Goal: Information Seeking & Learning: Find specific fact

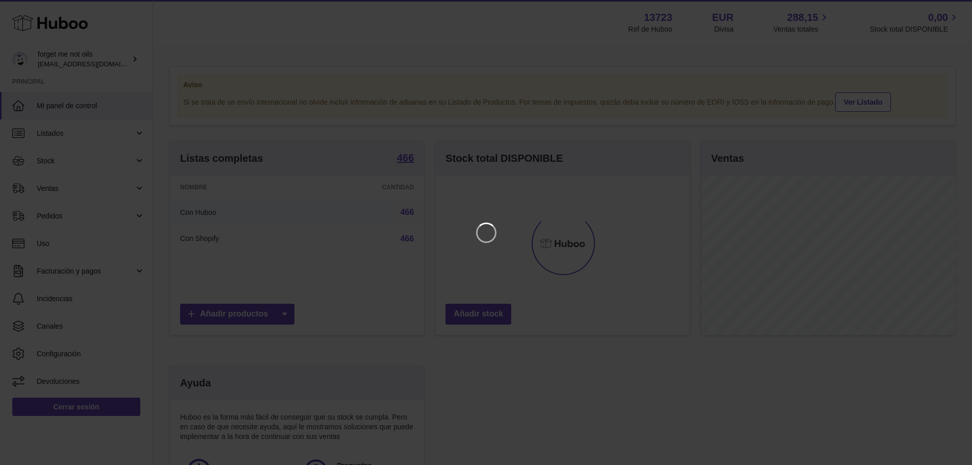
scroll to position [159, 257]
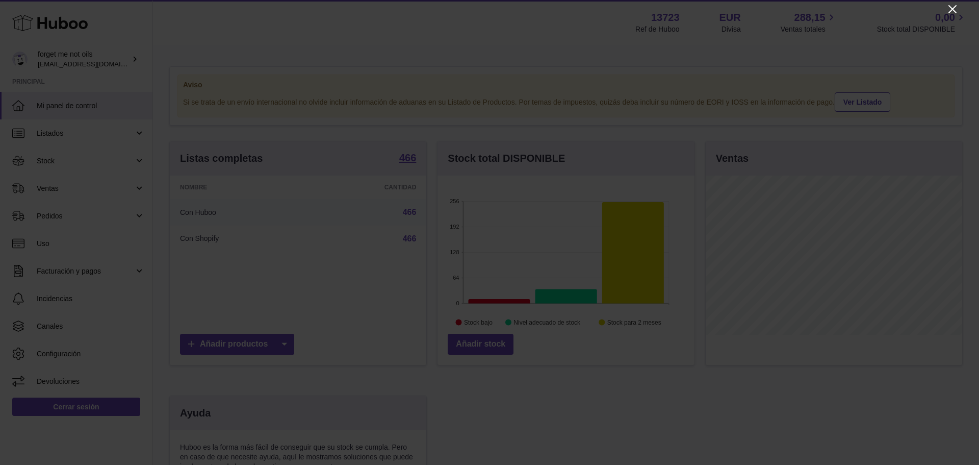
click at [951, 9] on icon "Close" at bounding box center [953, 9] width 12 height 12
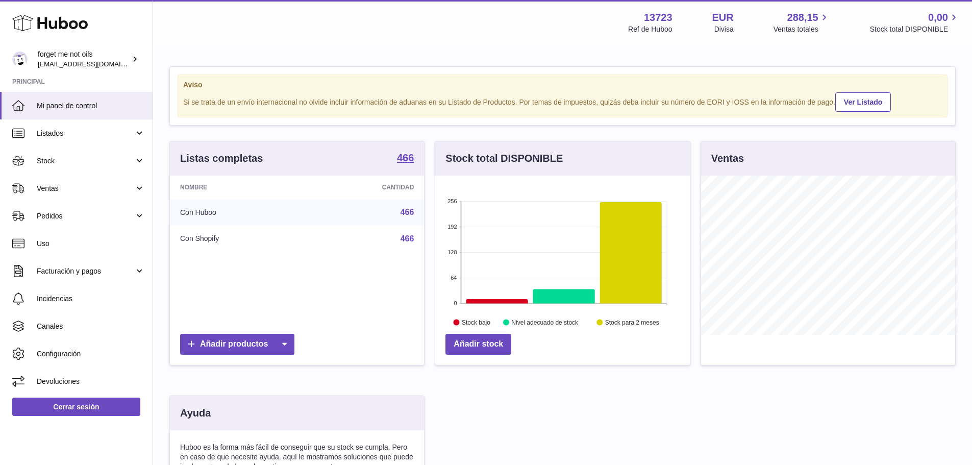
scroll to position [509920, 509825]
click at [62, 187] on span "Ventas" at bounding box center [85, 189] width 97 height 10
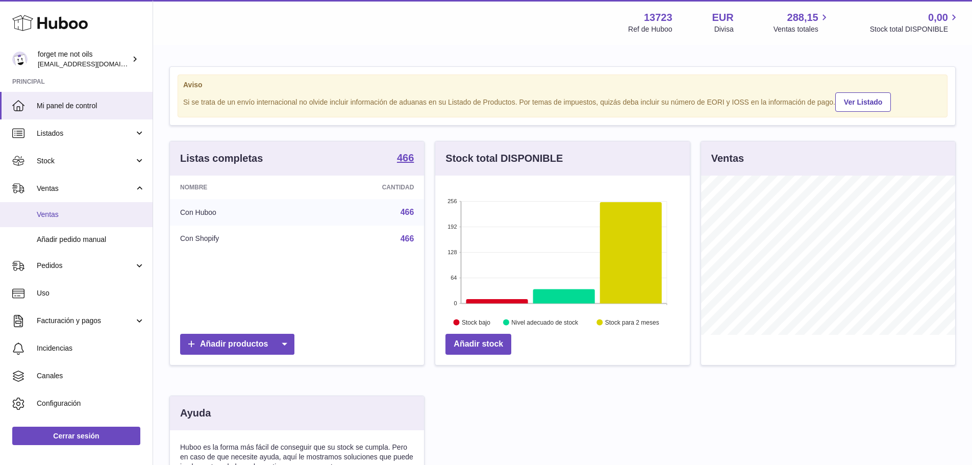
click at [74, 210] on span "Ventas" at bounding box center [91, 215] width 108 height 10
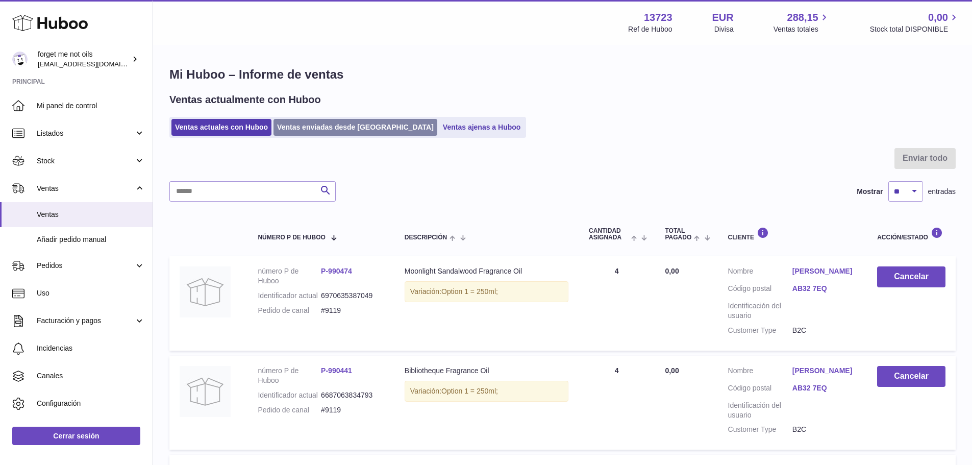
click at [314, 132] on link "Ventas enviadas desde [GEOGRAPHIC_DATA]" at bounding box center [355, 127] width 164 height 17
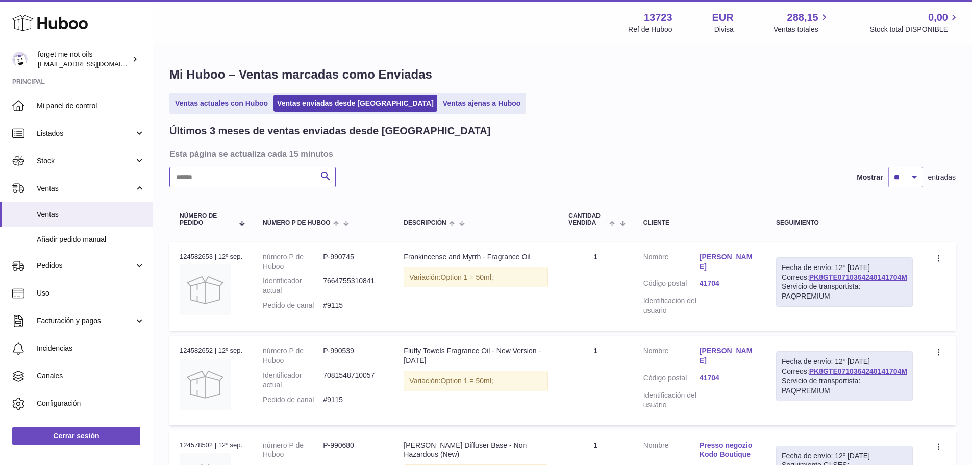
click at [271, 176] on input "text" at bounding box center [252, 177] width 166 height 20
paste input "**********"
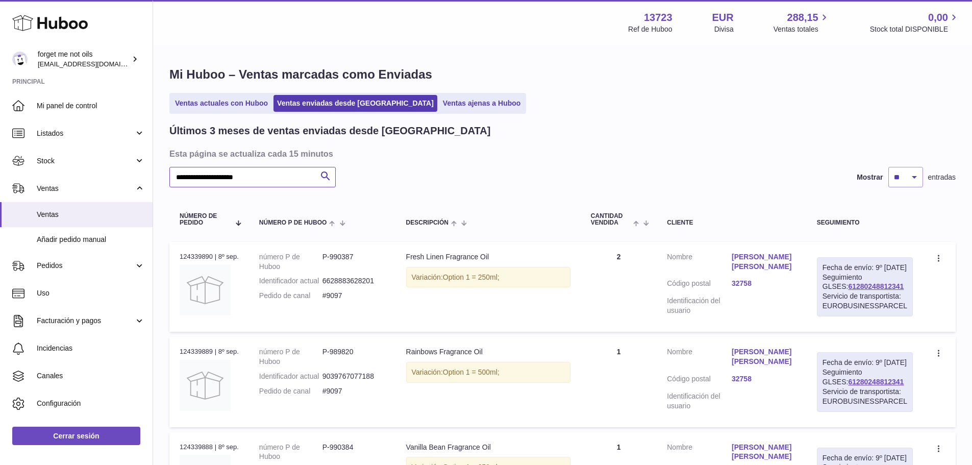
type input "**********"
drag, startPoint x: 351, startPoint y: 304, endPoint x: 327, endPoint y: 304, distance: 24.0
click at [327, 300] on dd "#9097" at bounding box center [353, 296] width 63 height 10
copy dd "#9097"
click at [752, 259] on link "Sarah Christina Melges" at bounding box center [763, 261] width 65 height 19
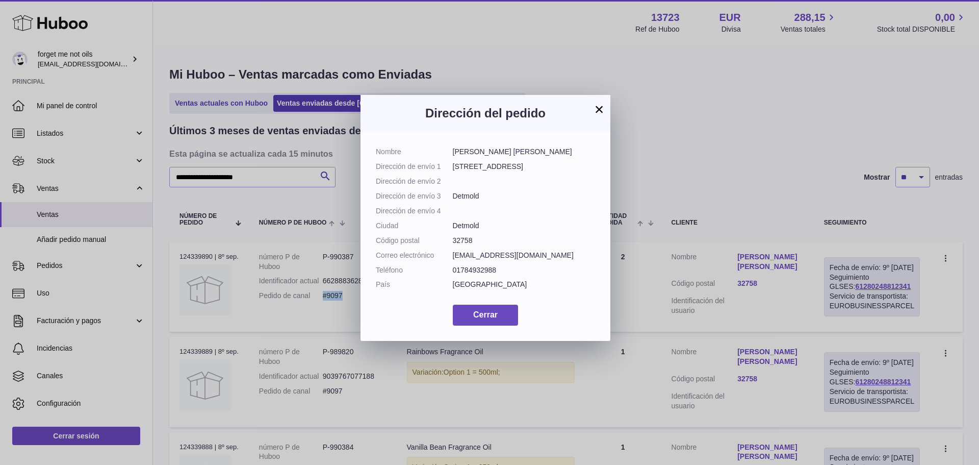
drag, startPoint x: 525, startPoint y: 152, endPoint x: 448, endPoint y: 151, distance: 77.0
click at [448, 151] on dl "Nombre Sarah Christina Melges Dirección de envío 1 Hachholzweg 19 Dirección de …" at bounding box center [485, 220] width 219 height 147
copy dl "Sarah Christina Melges"
click at [486, 319] on span "Cerrar" at bounding box center [485, 314] width 24 height 9
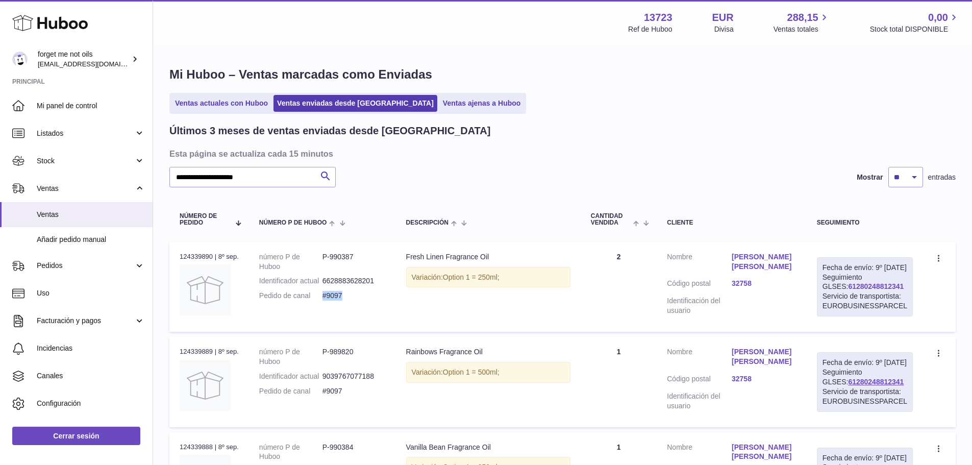
drag, startPoint x: 887, startPoint y: 294, endPoint x: 831, endPoint y: 295, distance: 55.1
click at [831, 295] on div "Fecha de envío: 9º sep. 2025 Seguimiento GLSES: 61280248812341 Servicio de tran…" at bounding box center [865, 286] width 96 height 59
copy link "61280248812341"
click at [747, 258] on link "Sarah Christina Melges" at bounding box center [763, 261] width 65 height 19
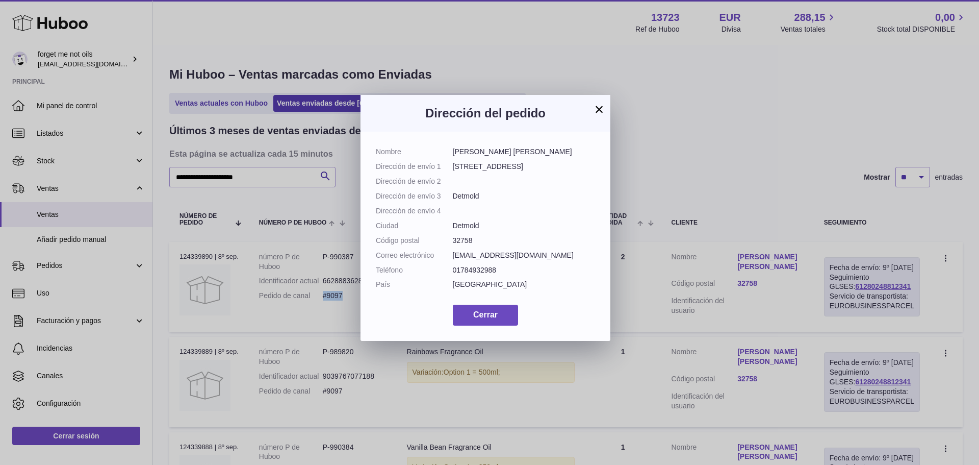
click at [602, 115] on button "×" at bounding box center [599, 109] width 12 height 12
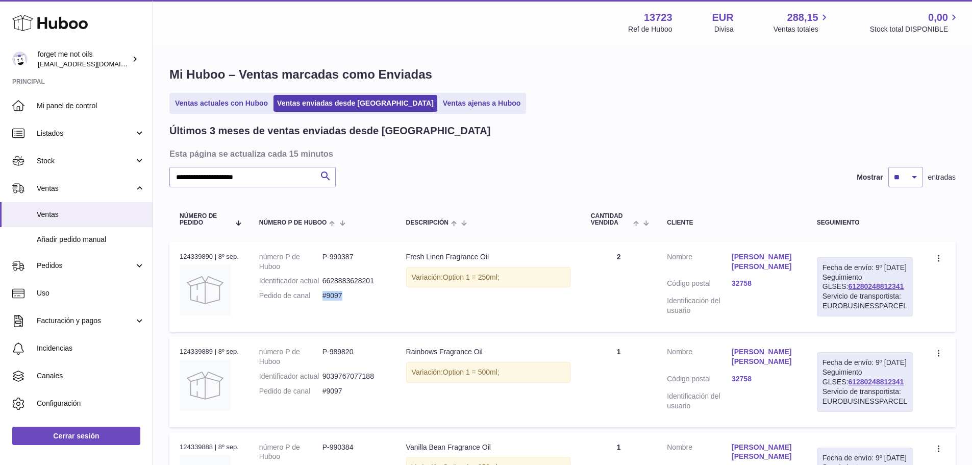
click at [898, 295] on div "Fecha de envío: 9º sep. 2025 Seguimiento GLSES: 61280248812341 Servicio de tran…" at bounding box center [865, 286] width 96 height 59
drag, startPoint x: 886, startPoint y: 296, endPoint x: 830, endPoint y: 298, distance: 55.6
click at [830, 298] on div "Fecha de envío: 9º sep. 2025 Seguimiento GLSES: 61280248812341 Servicio de tran…" at bounding box center [865, 286] width 96 height 59
copy link "61280248812341"
drag, startPoint x: 352, startPoint y: 305, endPoint x: 326, endPoint y: 306, distance: 26.0
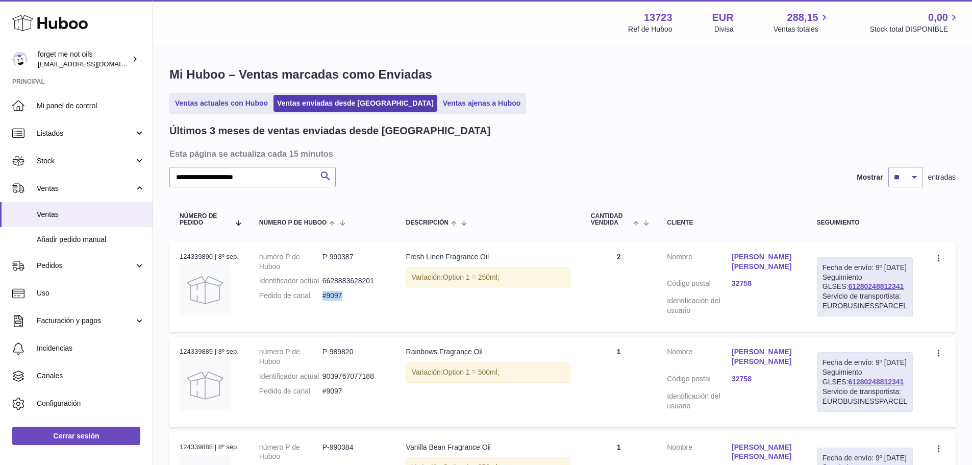
click at [326, 300] on dd "#9097" at bounding box center [353, 296] width 63 height 10
copy dd "#9097"
click at [792, 256] on link "Sarah Christina Melges" at bounding box center [763, 261] width 65 height 19
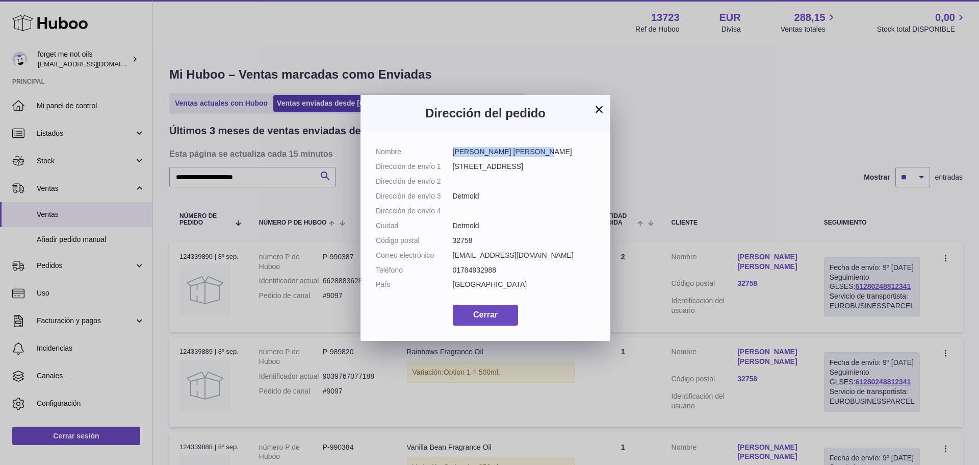
drag, startPoint x: 538, startPoint y: 149, endPoint x: 442, endPoint y: 146, distance: 95.4
click at [453, 155] on dd "Sarah Christina Melges" at bounding box center [524, 152] width 143 height 10
copy dd "Sarah Christina Melges"
